Goal: Task Accomplishment & Management: Manage account settings

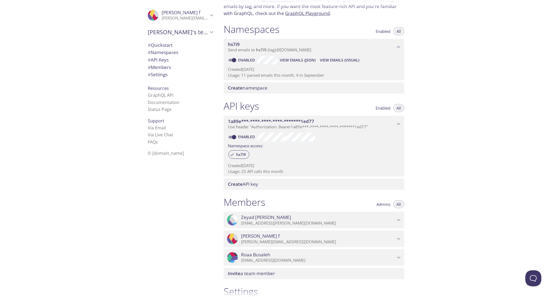
scroll to position [120, 0]
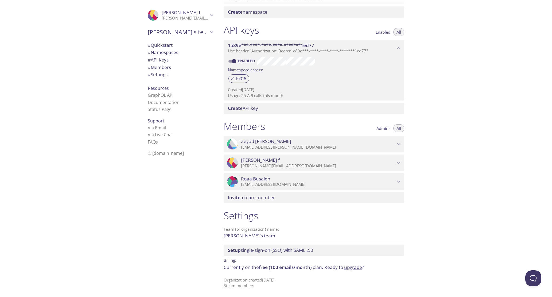
click at [249, 267] on p "Currently on the free (100 emails/month) plan. Ready to upgrade ?" at bounding box center [314, 267] width 181 height 7
click at [346, 267] on link "upgrade" at bounding box center [353, 267] width 18 height 6
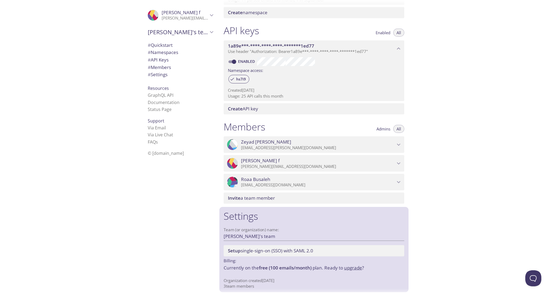
scroll to position [120, 0]
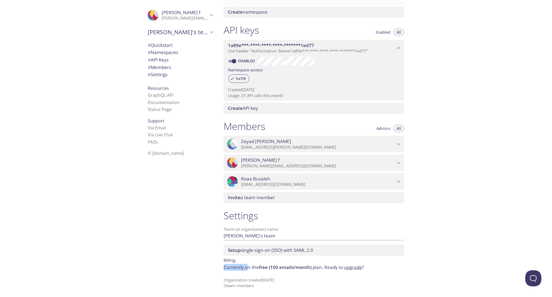
drag, startPoint x: 224, startPoint y: 264, endPoint x: 252, endPoint y: 271, distance: 28.5
click at [251, 269] on div "Settings Team (or organization) name: [PERSON_NAME]'s team Save Setup single-si…" at bounding box center [313, 248] width 189 height 85
drag, startPoint x: 275, startPoint y: 288, endPoint x: 272, endPoint y: 287, distance: 2.8
click at [275, 288] on div ".cls-1 { fill: #6d5ca8; } .cls-2 { fill: #3fc191; } .cls-3 { fill: #3b4752; } .…" at bounding box center [276, 148] width 552 height 297
drag, startPoint x: 253, startPoint y: 284, endPoint x: 210, endPoint y: 277, distance: 43.7
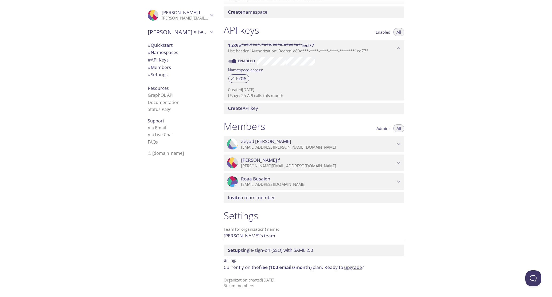
click at [212, 278] on div ".cls-1 { fill: #6d5ca8; } .cls-2 { fill: #3fc191; } .cls-3 { fill: #3b4752; } .…" at bounding box center [276, 148] width 552 height 297
click at [203, 275] on div ".cls-1 { fill: #6d5ca8; } .cls-2 { fill: #3fc191; } .cls-3 { fill: #3b4752; } .…" at bounding box center [179, 148] width 80 height 297
click at [237, 264] on p "Currently on the free (100 emails/month) plan. Ready to upgrade ?" at bounding box center [314, 267] width 181 height 7
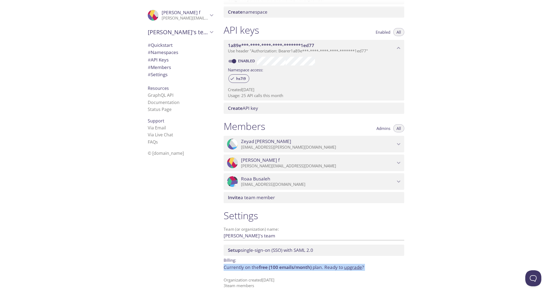
click at [306, 268] on span "free (100 emails/month)" at bounding box center [285, 267] width 53 height 6
click at [279, 266] on span "free (100 emails/month)" at bounding box center [285, 267] width 53 height 6
click at [174, 68] on span "# Members" at bounding box center [180, 67] width 65 height 7
click at [172, 76] on span "# Settings" at bounding box center [180, 74] width 65 height 7
drag, startPoint x: 262, startPoint y: 225, endPoint x: 259, endPoint y: 224, distance: 3.4
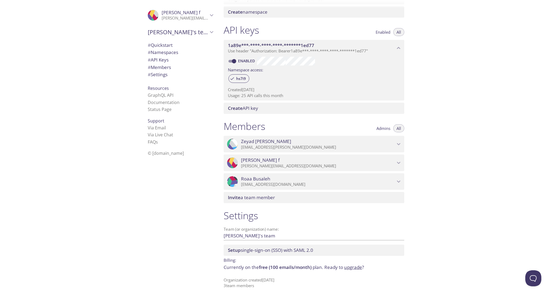
click at [262, 225] on div "Team (or organization) name: [PERSON_NAME]'s team Save" at bounding box center [314, 233] width 181 height 17
click at [244, 235] on input "[PERSON_NAME]'s team" at bounding box center [305, 235] width 163 height 9
click at [248, 233] on input "[PERSON_NAME]'s team" at bounding box center [305, 235] width 163 height 9
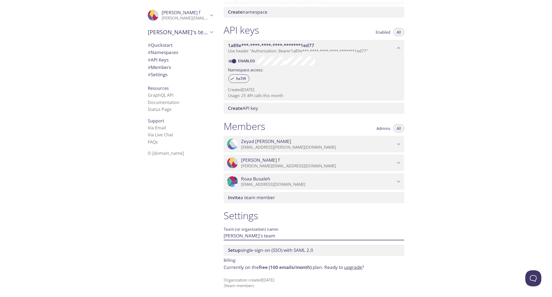
click at [235, 237] on input "[PERSON_NAME]'s team" at bounding box center [305, 235] width 163 height 9
click at [241, 237] on input "[PERSON_NAME]'s team" at bounding box center [305, 235] width 163 height 9
click at [240, 237] on input "[PERSON_NAME]'s team" at bounding box center [305, 235] width 163 height 9
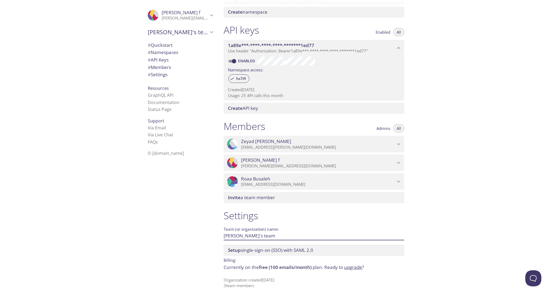
drag, startPoint x: 238, startPoint y: 237, endPoint x: 216, endPoint y: 237, distance: 22.2
click at [216, 237] on div ".cls-1 { fill: #6d5ca8; } .cls-2 { fill: #3fc191; } .cls-3 { fill: #3b4752; } .…" at bounding box center [276, 148] width 552 height 297
type input "Thmanyah Team"
click at [197, 240] on div ".cls-1 { fill: #6d5ca8; } .cls-2 { fill: #3fc191; } .cls-3 { fill: #3b4752; } .…" at bounding box center [179, 148] width 80 height 297
click at [392, 234] on span "Save" at bounding box center [395, 235] width 14 height 6
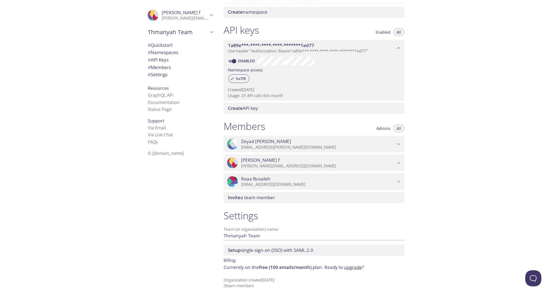
click at [305, 268] on span "free (100 emails/month)" at bounding box center [285, 267] width 53 height 6
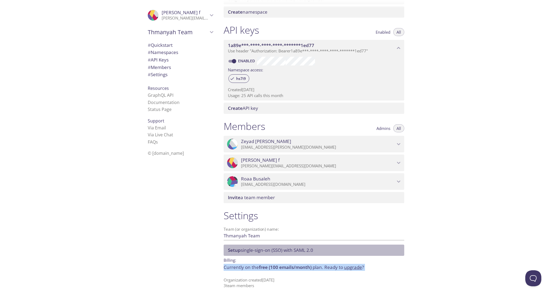
click at [255, 249] on span "Setup single-sign-on (SSO) with SAML 2.0" at bounding box center [270, 250] width 85 height 6
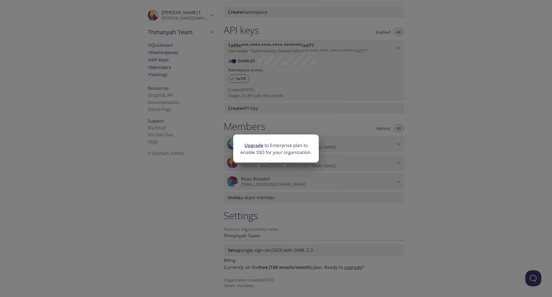
click at [266, 213] on div "Upgrade to Enterprise plan to enable SSO for your organization." at bounding box center [276, 148] width 552 height 297
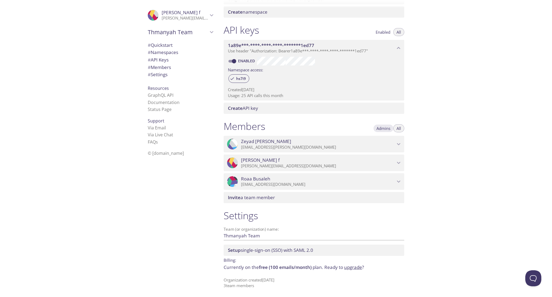
click at [386, 128] on span "Admins" at bounding box center [383, 128] width 14 height 0
drag, startPoint x: 396, startPoint y: 130, endPoint x: 389, endPoint y: 129, distance: 7.8
click at [396, 128] on span "All" at bounding box center [398, 128] width 5 height 0
